Goal: Information Seeking & Learning: Check status

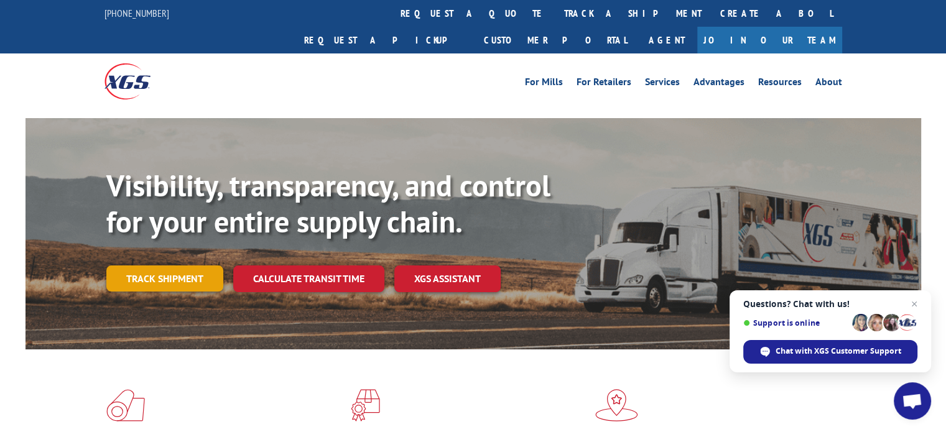
click at [144, 266] on link "Track shipment" at bounding box center [164, 279] width 117 height 26
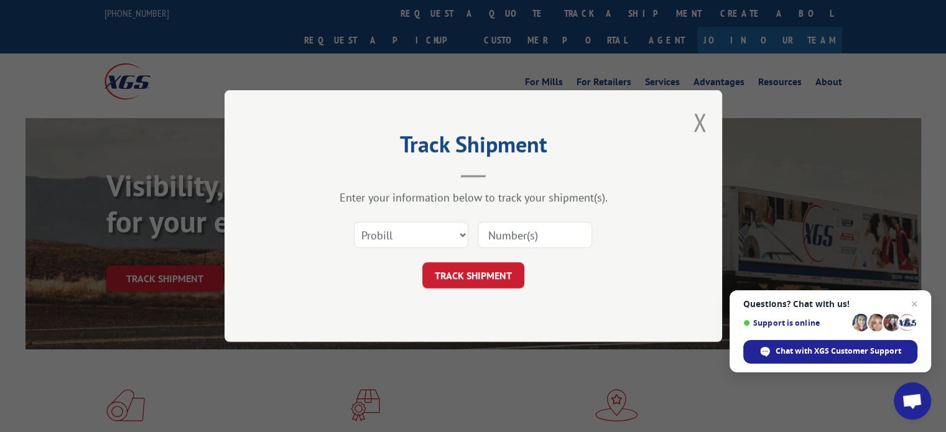
click at [519, 241] on input at bounding box center [535, 235] width 114 height 26
paste input "2260732873"
type input "2260732873"
click at [460, 281] on button "TRACK SHIPMENT" at bounding box center [473, 276] width 102 height 26
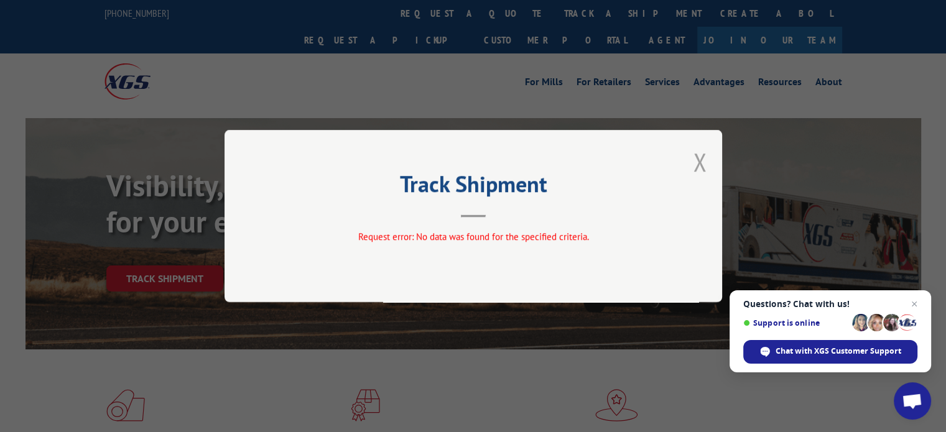
click at [699, 174] on button "Close modal" at bounding box center [700, 162] width 14 height 33
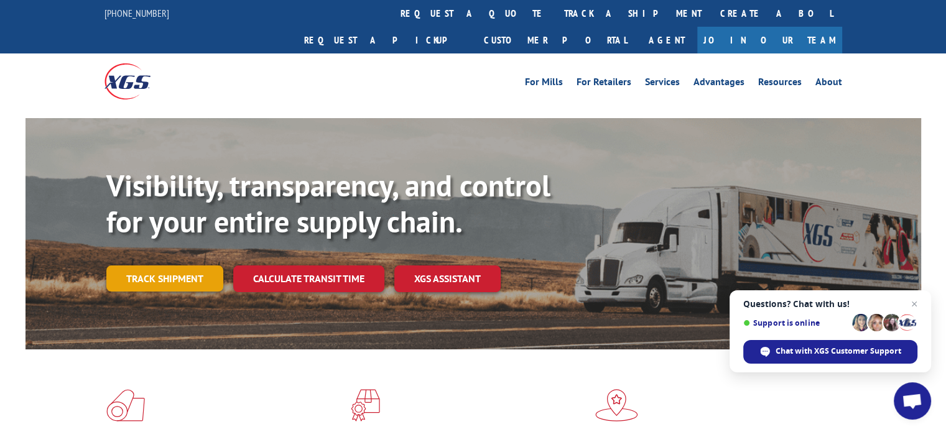
click at [179, 266] on link "Track shipment" at bounding box center [164, 279] width 117 height 26
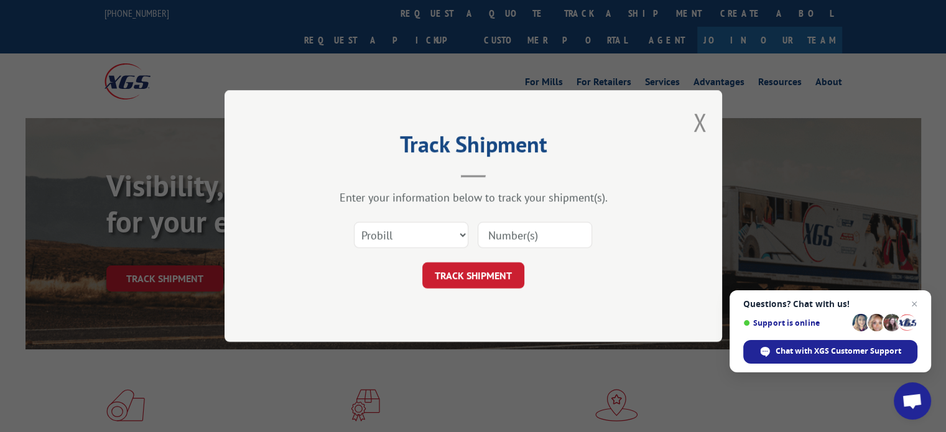
click at [523, 231] on input at bounding box center [535, 235] width 114 height 26
paste input "200596157325"
type input "200596157325"
click at [468, 270] on button "TRACK SHIPMENT" at bounding box center [473, 276] width 102 height 26
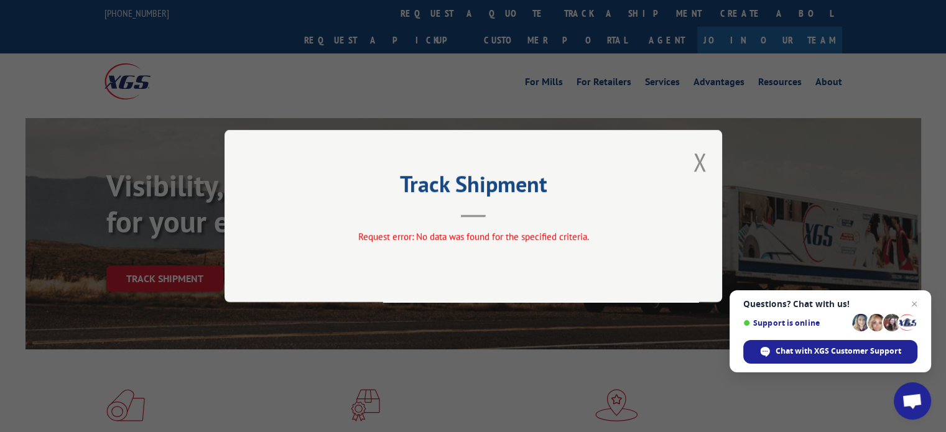
click at [684, 161] on div "Track Shipment Request error: No data was found for the specified criteria." at bounding box center [474, 216] width 498 height 172
click at [694, 158] on button "Close modal" at bounding box center [700, 162] width 14 height 33
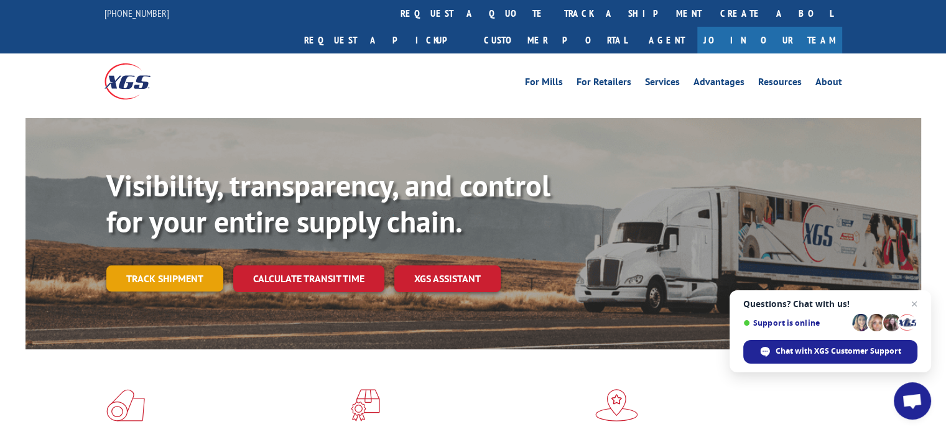
click at [144, 266] on link "Track shipment" at bounding box center [164, 279] width 117 height 26
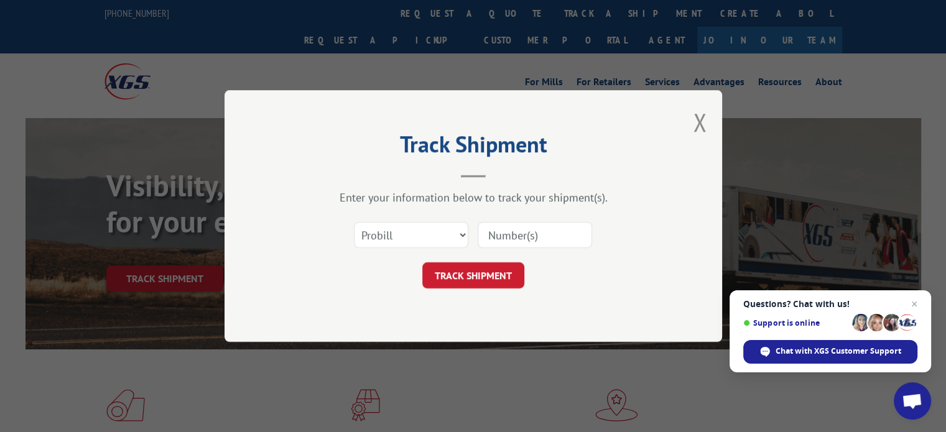
click at [499, 233] on input at bounding box center [535, 235] width 114 height 26
paste input "200596157325"
type input "200596157325"
click button "TRACK SHIPMENT" at bounding box center [473, 276] width 102 height 26
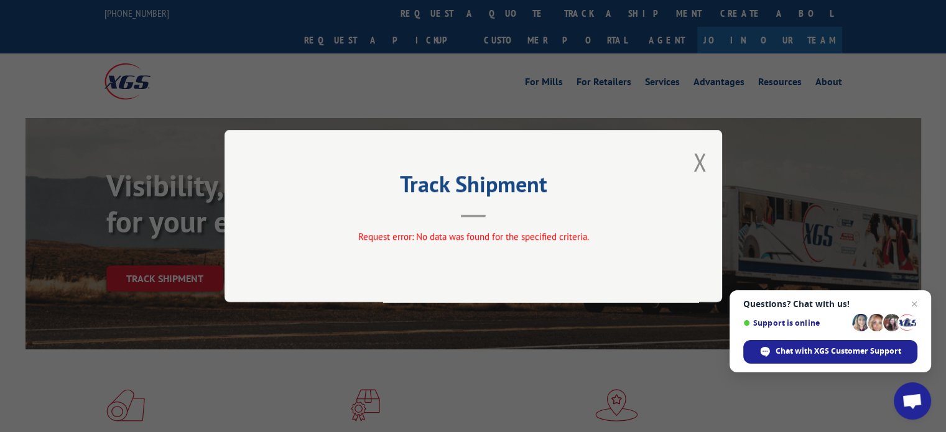
click at [709, 136] on div "Track Shipment Request error: No data was found for the specified criteria." at bounding box center [474, 216] width 498 height 172
click at [702, 156] on button "Close modal" at bounding box center [700, 162] width 14 height 33
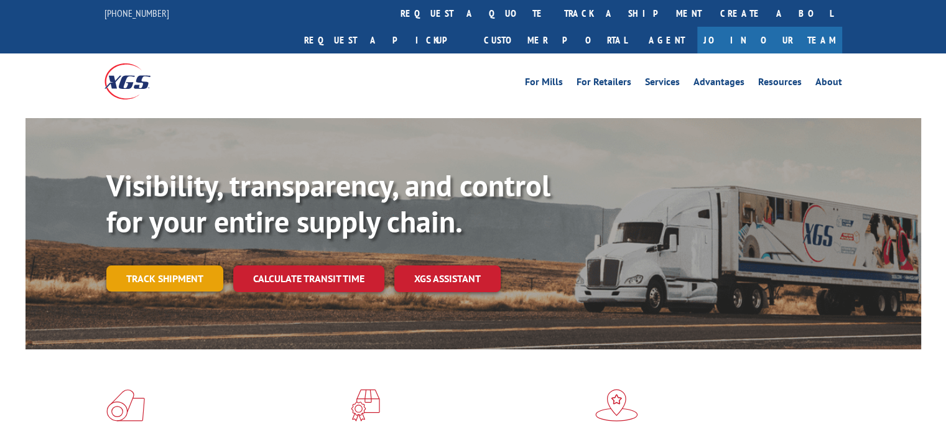
click at [204, 266] on link "Track shipment" at bounding box center [164, 279] width 117 height 26
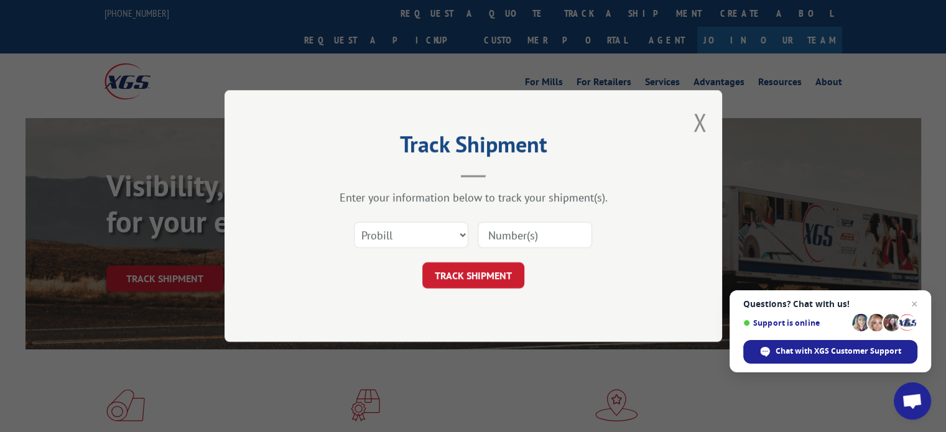
click at [508, 230] on input at bounding box center [535, 235] width 114 height 26
paste input "200596157325"
type input "200596157325"
click at [473, 274] on button "TRACK SHIPMENT" at bounding box center [473, 276] width 102 height 26
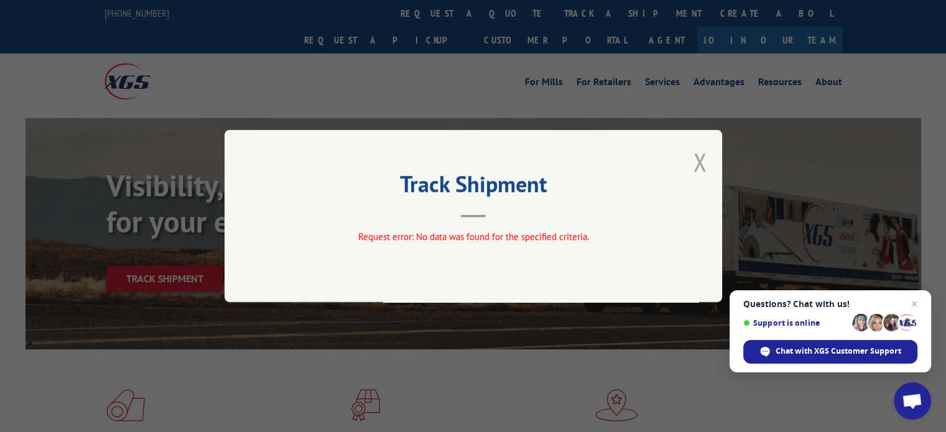
click at [702, 162] on button "Close modal" at bounding box center [700, 162] width 14 height 33
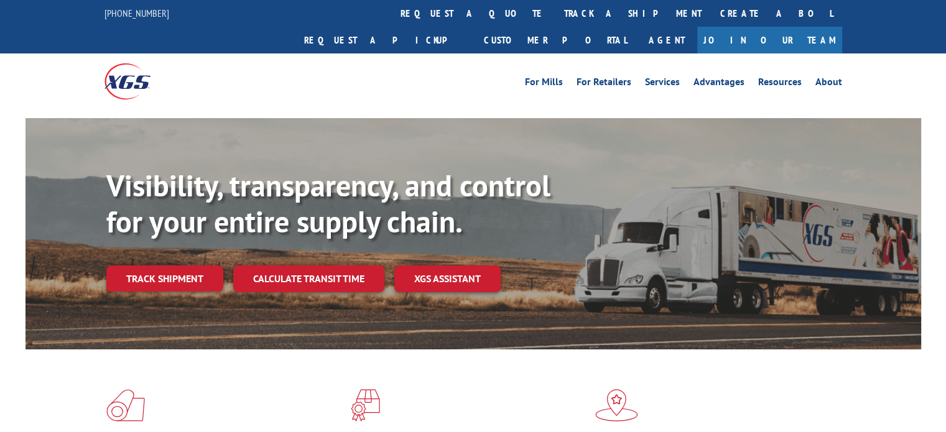
click at [146, 266] on link "Track shipment" at bounding box center [164, 279] width 117 height 26
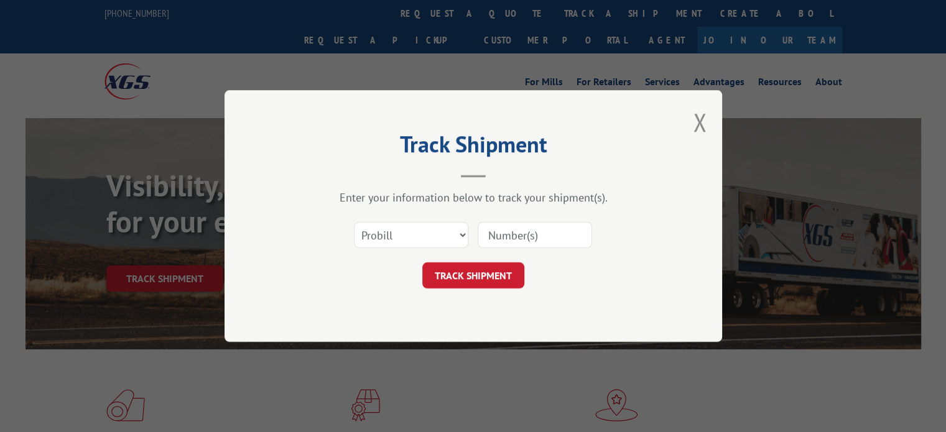
click at [520, 230] on input at bounding box center [535, 235] width 114 height 26
paste input "PL-0022871258"
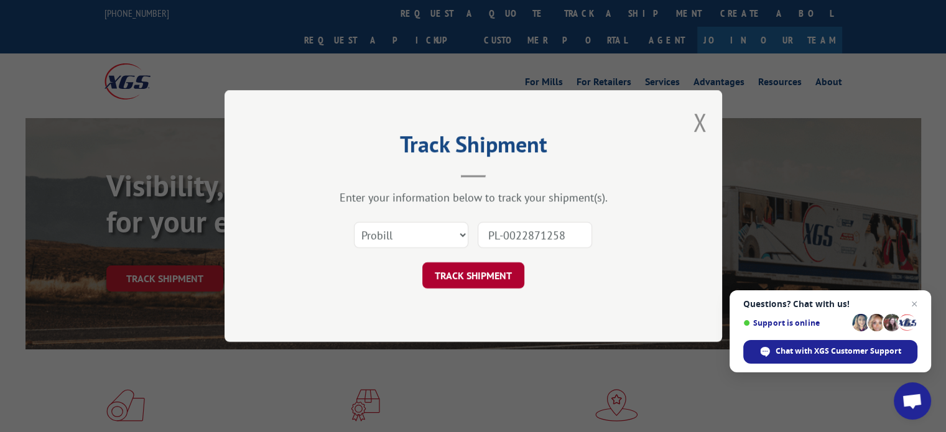
type input "PL-0022871258"
click at [472, 271] on button "TRACK SHIPMENT" at bounding box center [473, 276] width 102 height 26
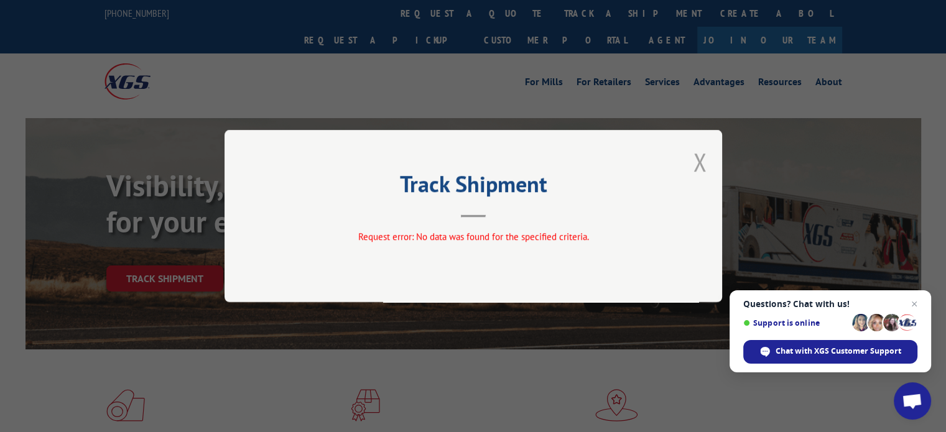
click at [700, 162] on button "Close modal" at bounding box center [700, 162] width 14 height 33
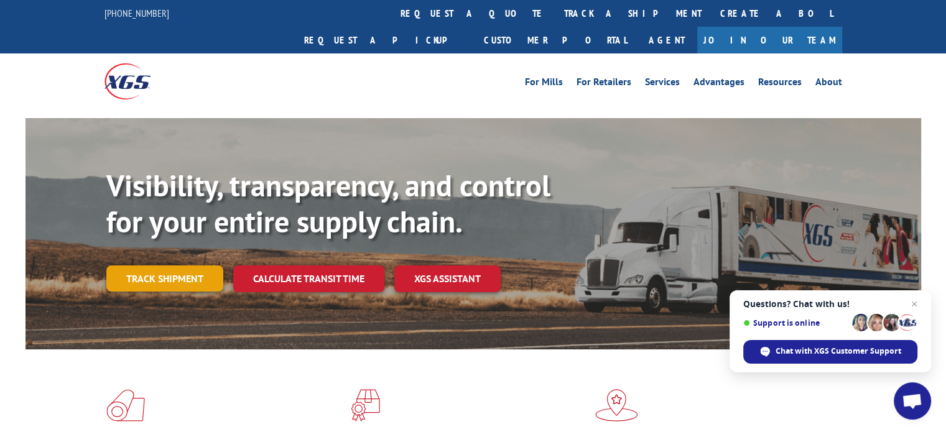
click at [200, 266] on link "Track shipment" at bounding box center [164, 279] width 117 height 26
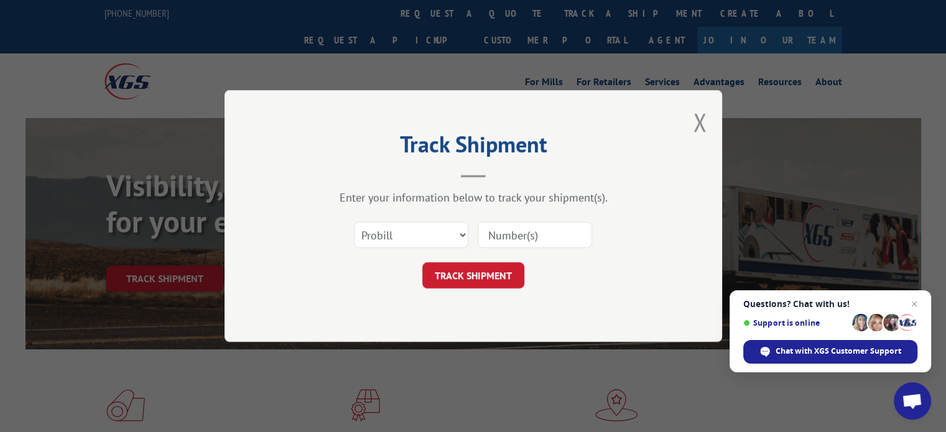
click at [504, 236] on input at bounding box center [535, 235] width 114 height 26
paste input "200596157325"
click at [489, 231] on input "200596157325" at bounding box center [535, 235] width 114 height 26
type input "200596157325"
click at [489, 289] on div "Track Shipment Enter your information below to track your shipment(s). Select c…" at bounding box center [474, 216] width 498 height 252
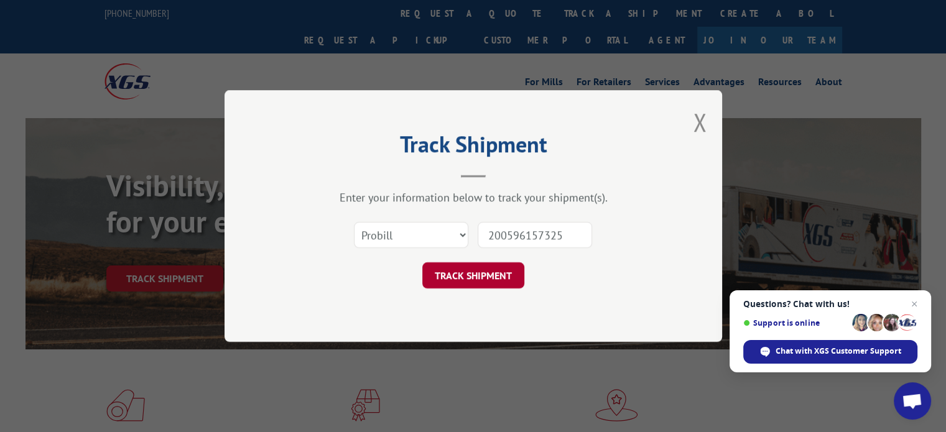
click at [488, 281] on button "TRACK SHIPMENT" at bounding box center [473, 276] width 102 height 26
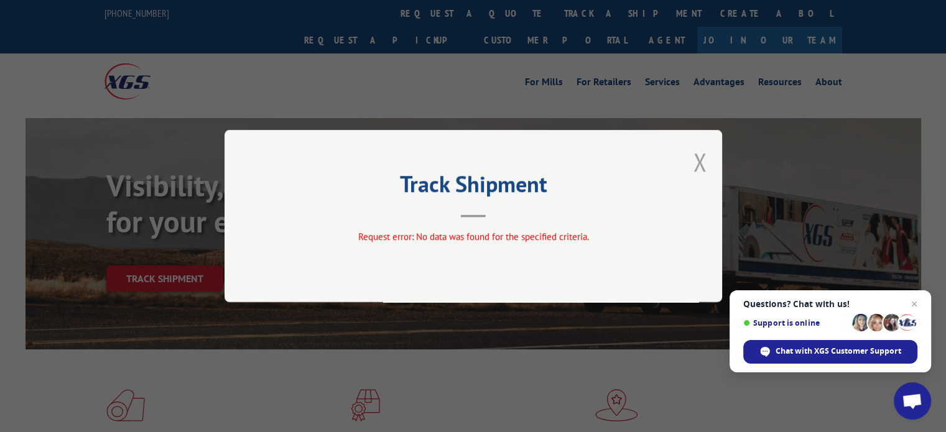
click at [703, 174] on button "Close modal" at bounding box center [700, 162] width 14 height 33
